Goal: Use online tool/utility: Utilize a website feature to perform a specific function

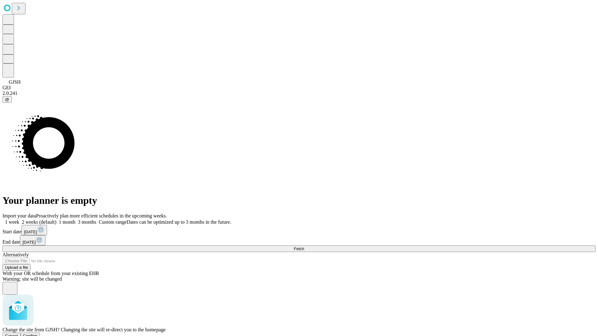
click at [38, 334] on span "Confirm" at bounding box center [30, 336] width 15 height 5
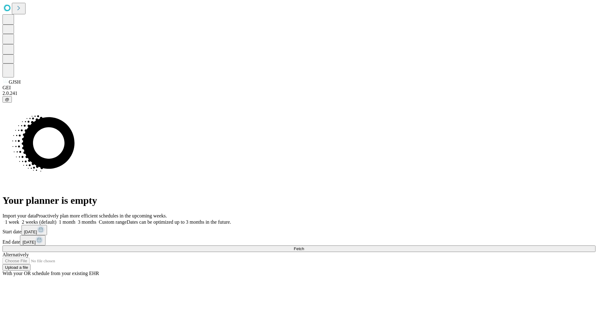
click at [19, 220] on label "1 week" at bounding box center [10, 222] width 17 height 5
click at [304, 247] on span "Fetch" at bounding box center [299, 249] width 10 height 5
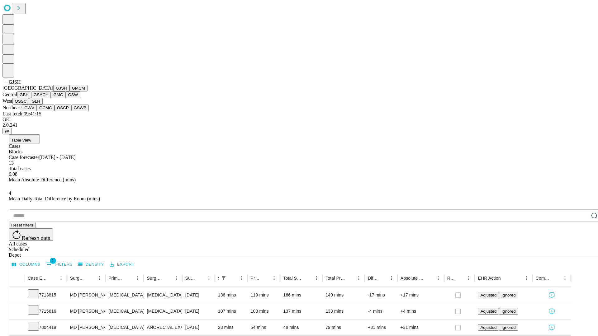
click at [69, 92] on button "GMCM" at bounding box center [78, 88] width 18 height 7
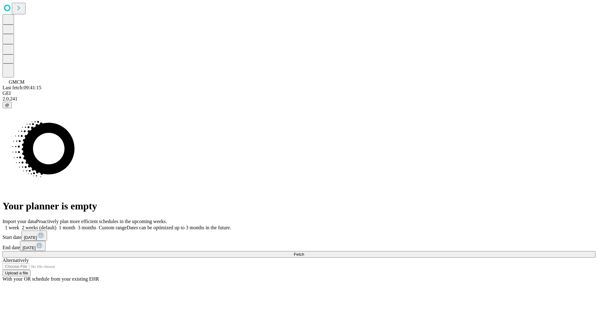
click at [19, 225] on label "1 week" at bounding box center [10, 227] width 17 height 5
click at [304, 252] on span "Fetch" at bounding box center [299, 254] width 10 height 5
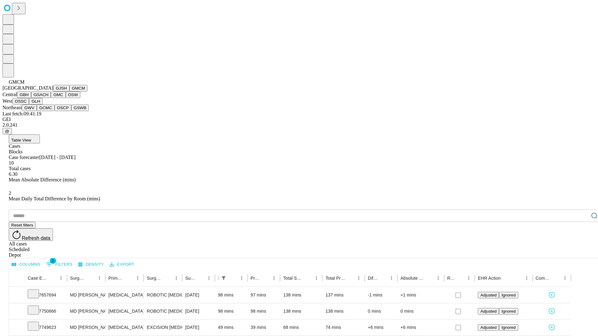
click at [31, 98] on button "GBH" at bounding box center [24, 95] width 14 height 7
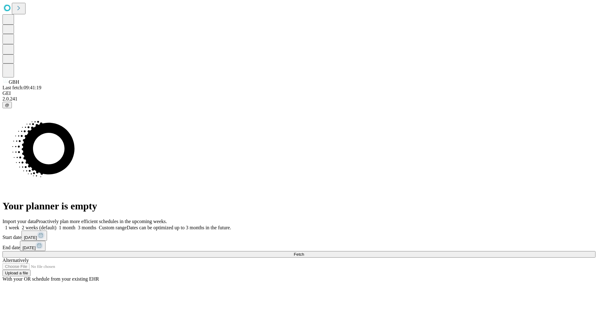
click at [304, 252] on span "Fetch" at bounding box center [299, 254] width 10 height 5
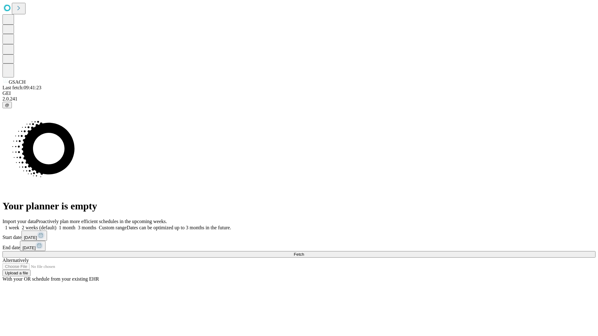
click at [19, 225] on label "1 week" at bounding box center [10, 227] width 17 height 5
click at [304, 252] on span "Fetch" at bounding box center [299, 254] width 10 height 5
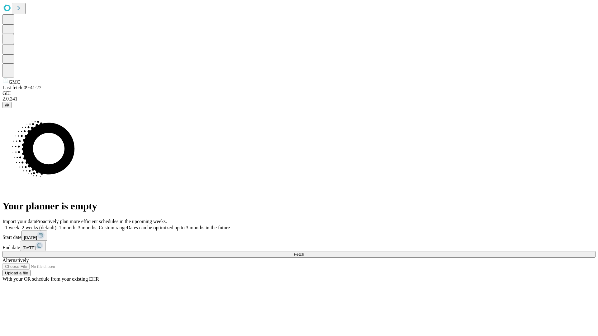
click at [19, 225] on label "1 week" at bounding box center [10, 227] width 17 height 5
click at [304, 252] on span "Fetch" at bounding box center [299, 254] width 10 height 5
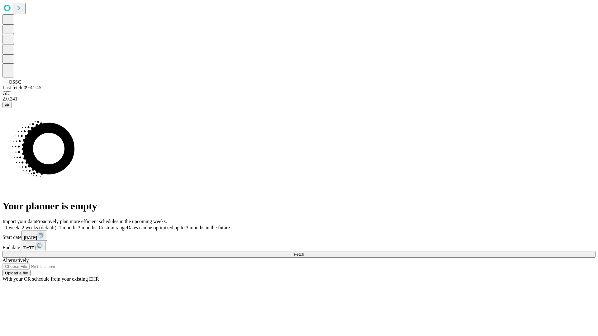
click at [19, 225] on label "1 week" at bounding box center [10, 227] width 17 height 5
click at [304, 252] on span "Fetch" at bounding box center [299, 254] width 10 height 5
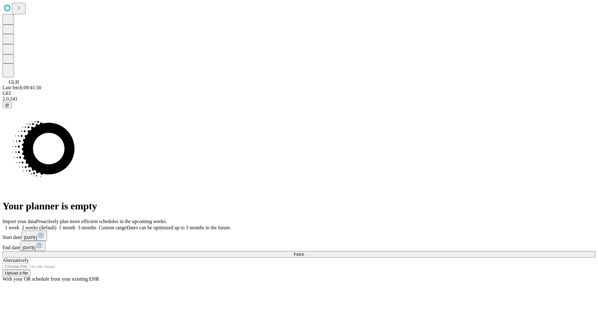
click at [19, 225] on label "1 week" at bounding box center [10, 227] width 17 height 5
click at [304, 252] on span "Fetch" at bounding box center [299, 254] width 10 height 5
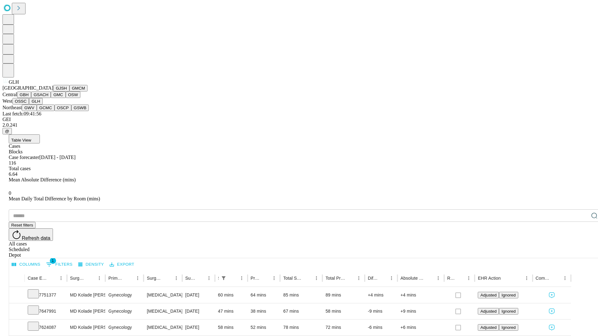
click at [37, 111] on button "GWV" at bounding box center [29, 108] width 15 height 7
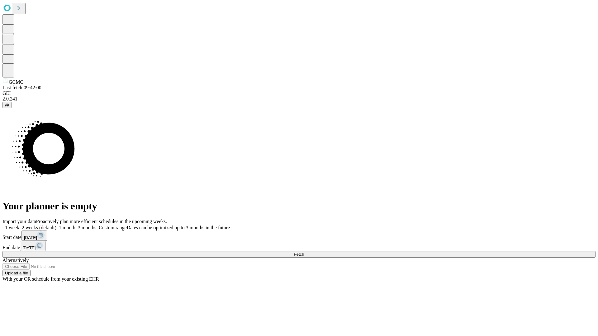
click at [19, 225] on label "1 week" at bounding box center [10, 227] width 17 height 5
click at [304, 252] on span "Fetch" at bounding box center [299, 254] width 10 height 5
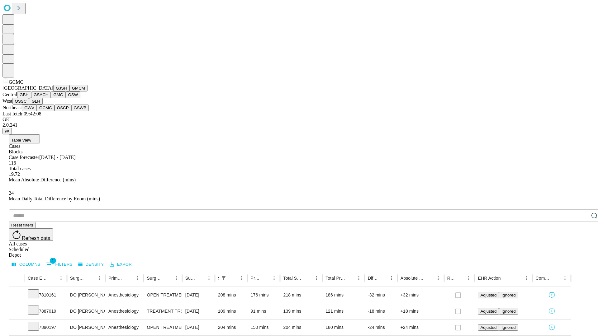
click at [54, 111] on button "OSCP" at bounding box center [62, 108] width 17 height 7
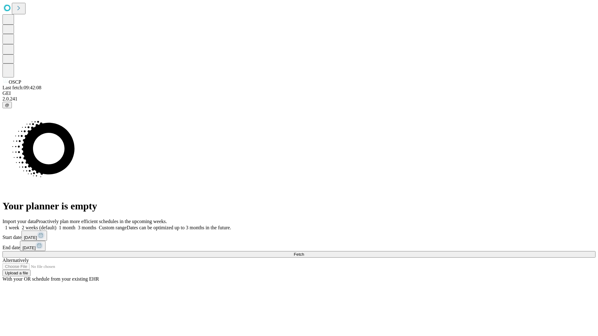
click at [19, 225] on label "1 week" at bounding box center [10, 227] width 17 height 5
click at [304, 252] on span "Fetch" at bounding box center [299, 254] width 10 height 5
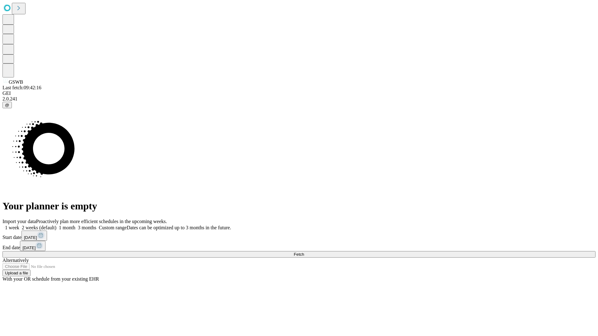
click at [19, 225] on label "1 week" at bounding box center [10, 227] width 17 height 5
click at [304, 252] on span "Fetch" at bounding box center [299, 254] width 10 height 5
